Goal: Transaction & Acquisition: Purchase product/service

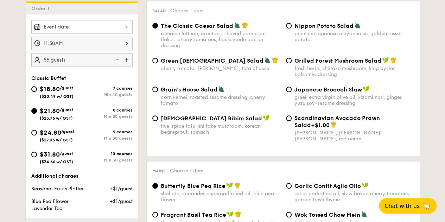
scroll to position [176, 0]
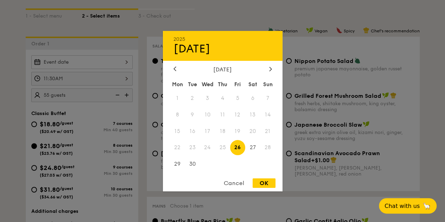
click at [129, 69] on div "2025 Sep [DATE] Tue Wed Thu Fri Sat Sun 1 2 3 4 5 6 7 8 9 10 11 12 13 14 15 16 …" at bounding box center [81, 62] width 101 height 14
click at [270, 67] on icon at bounding box center [270, 69] width 2 height 4
click at [240, 98] on span "3" at bounding box center [237, 97] width 15 height 15
click at [269, 186] on div "OK" at bounding box center [263, 182] width 23 height 9
type input "[DATE]"
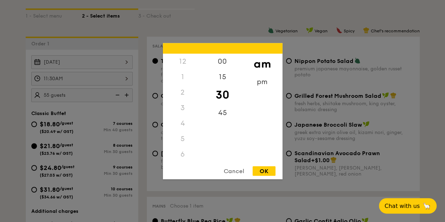
click at [128, 82] on div "11:30AM 12 1 2 3 4 5 6 7 8 9 10 11 00 15 30 45 am pm Cancel OK" at bounding box center [81, 79] width 101 height 14
click at [265, 167] on div "OK" at bounding box center [263, 170] width 23 height 9
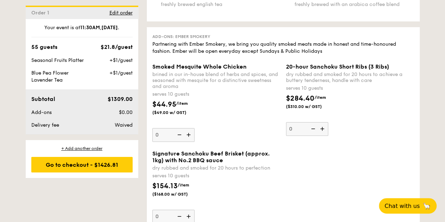
scroll to position [1511, 0]
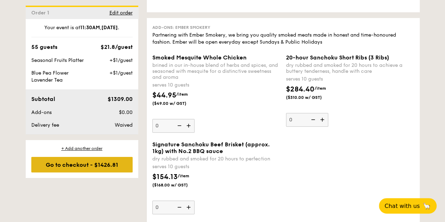
click at [87, 161] on div "Go to checkout - $1426.81" at bounding box center [81, 164] width 101 height 15
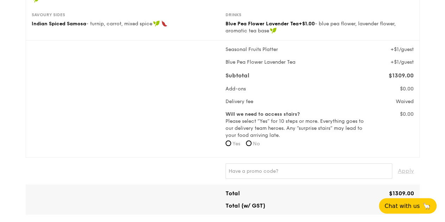
scroll to position [211, 0]
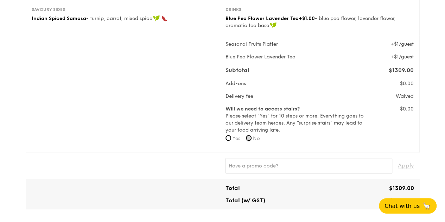
click at [248, 141] on input "No" at bounding box center [249, 138] width 6 height 6
radio input "true"
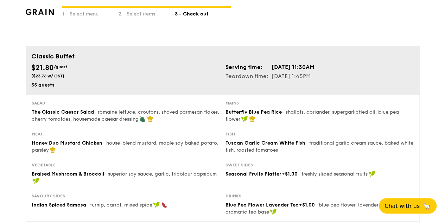
scroll to position [0, 0]
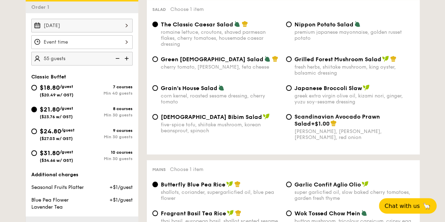
scroll to position [1763, 0]
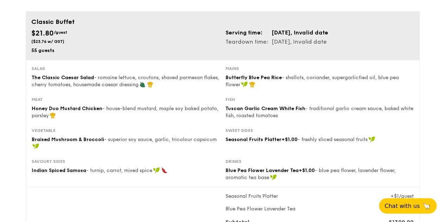
scroll to position [70, 0]
